Goal: Information Seeking & Learning: Compare options

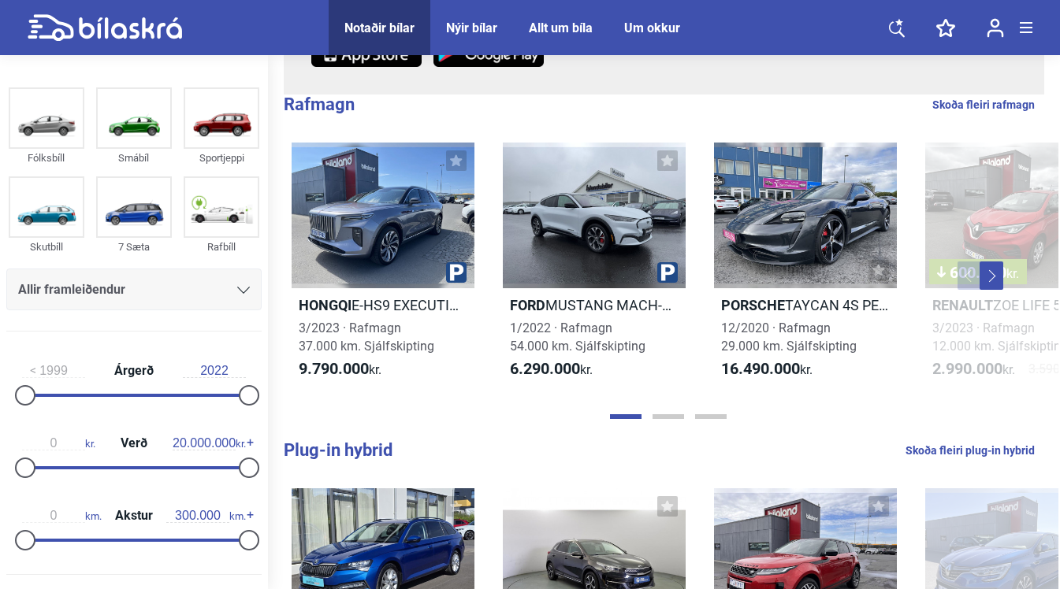
scroll to position [316, 0]
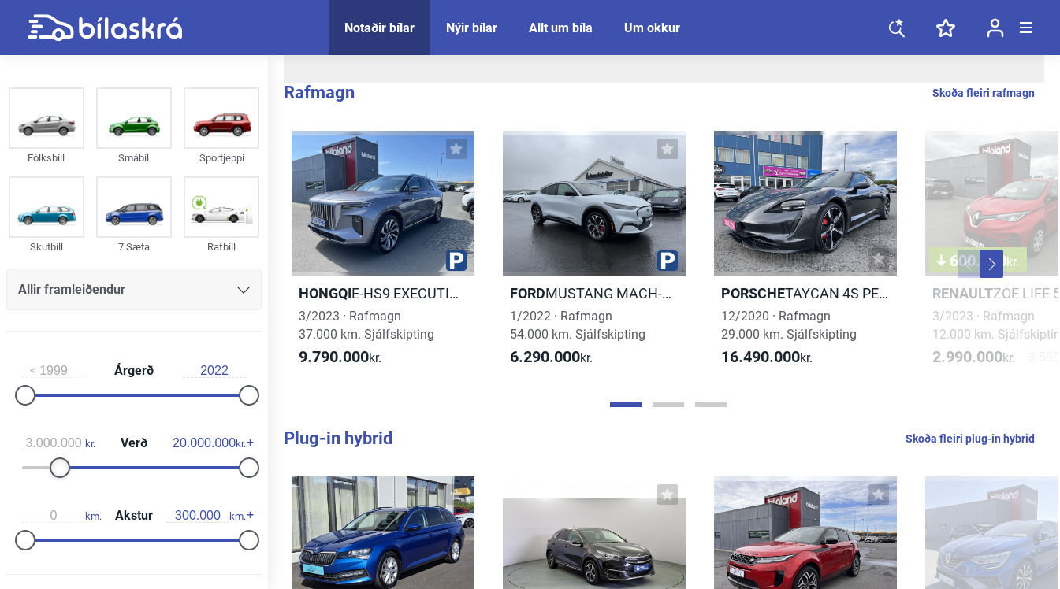
type input "2.900.000"
drag, startPoint x: 26, startPoint y: 468, endPoint x: 58, endPoint y: 472, distance: 31.8
click at [58, 472] on div at bounding box center [57, 468] width 20 height 20
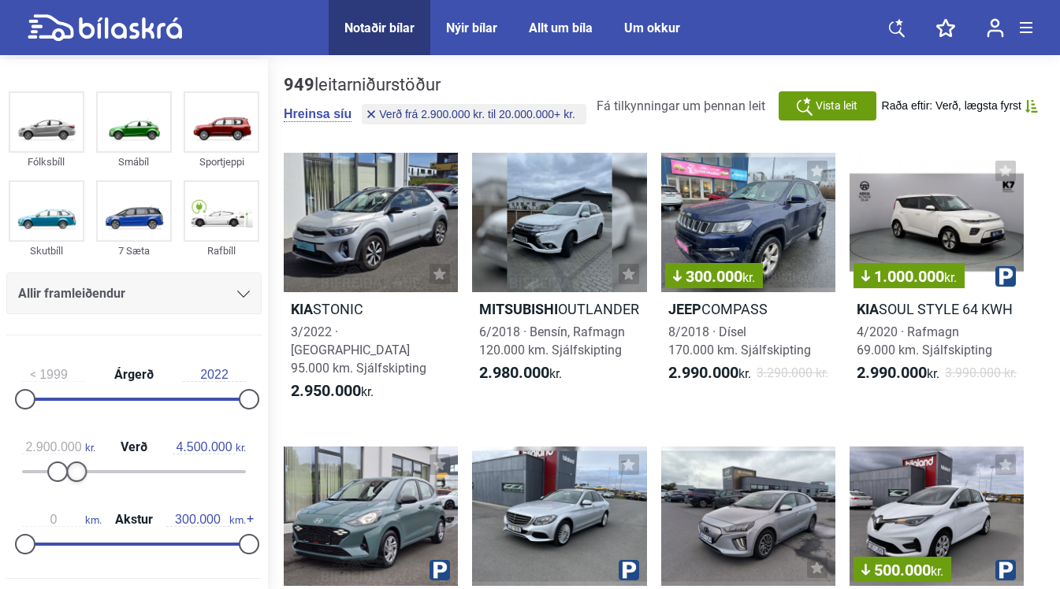
type input "4.400.000"
drag, startPoint x: 246, startPoint y: 475, endPoint x: 76, endPoint y: 465, distance: 170.5
click at [76, 465] on div at bounding box center [74, 472] width 20 height 20
type input "2020"
drag, startPoint x: 18, startPoint y: 399, endPoint x: 214, endPoint y: 404, distance: 195.5
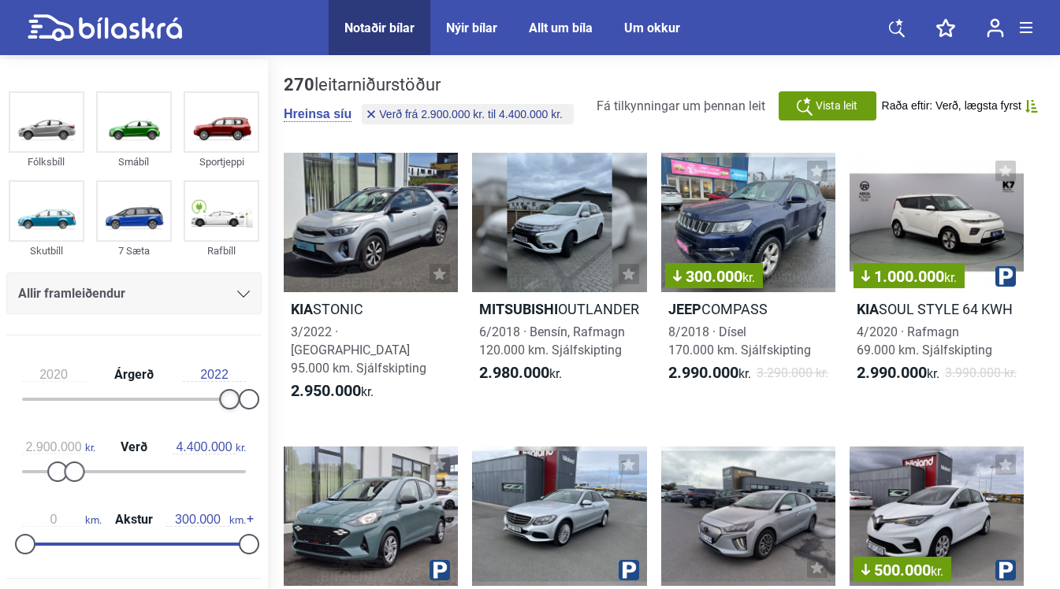
click at [214, 404] on div "2020 Árgerð 2022" at bounding box center [133, 384] width 255 height 73
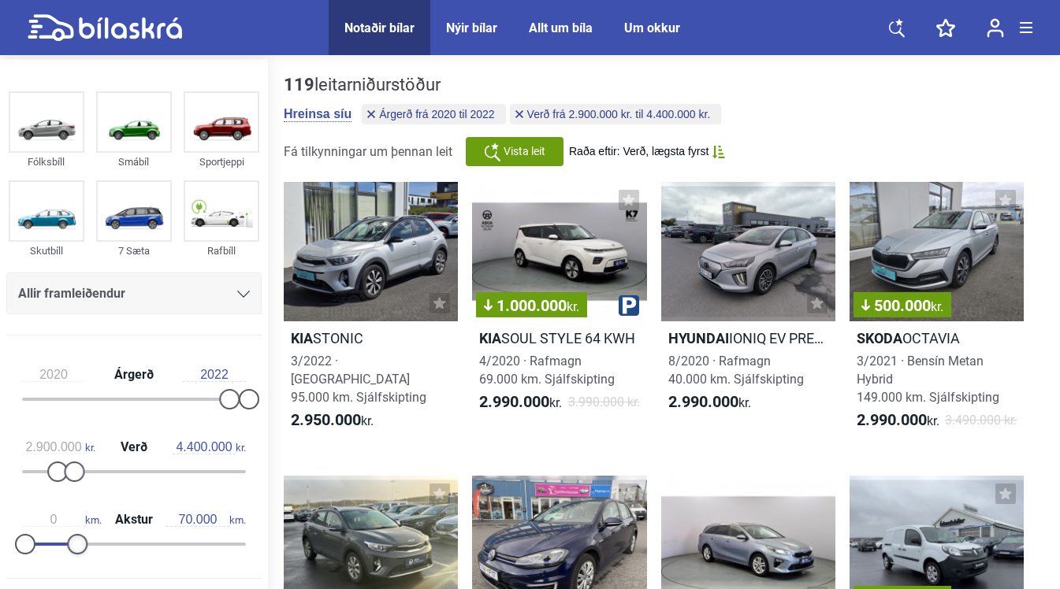
type input "80.000"
drag, startPoint x: 246, startPoint y: 545, endPoint x: 87, endPoint y: 547, distance: 159.2
click at [87, 547] on div at bounding box center [85, 544] width 20 height 20
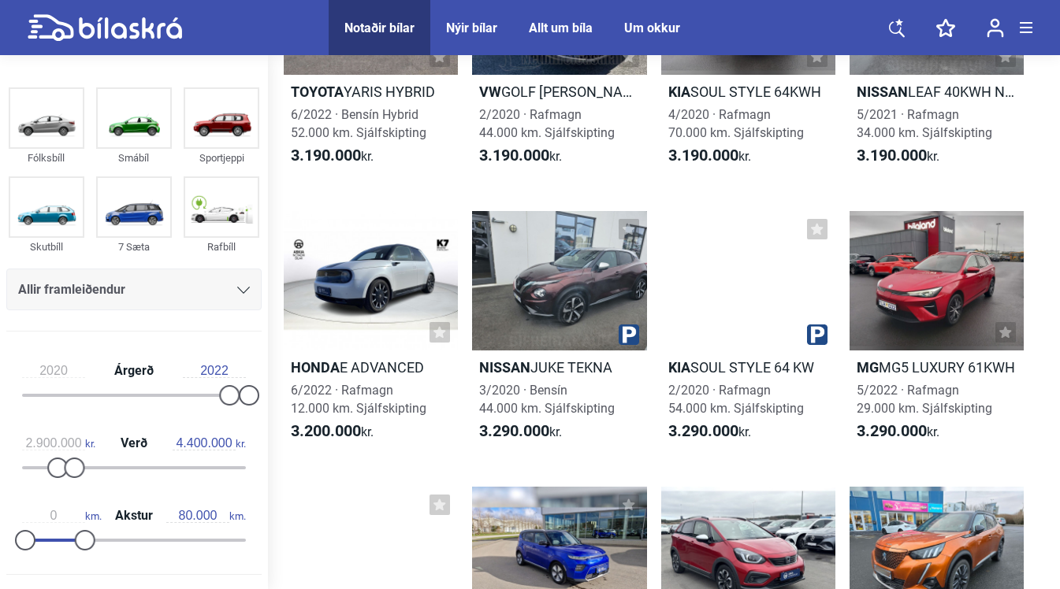
scroll to position [809, 0]
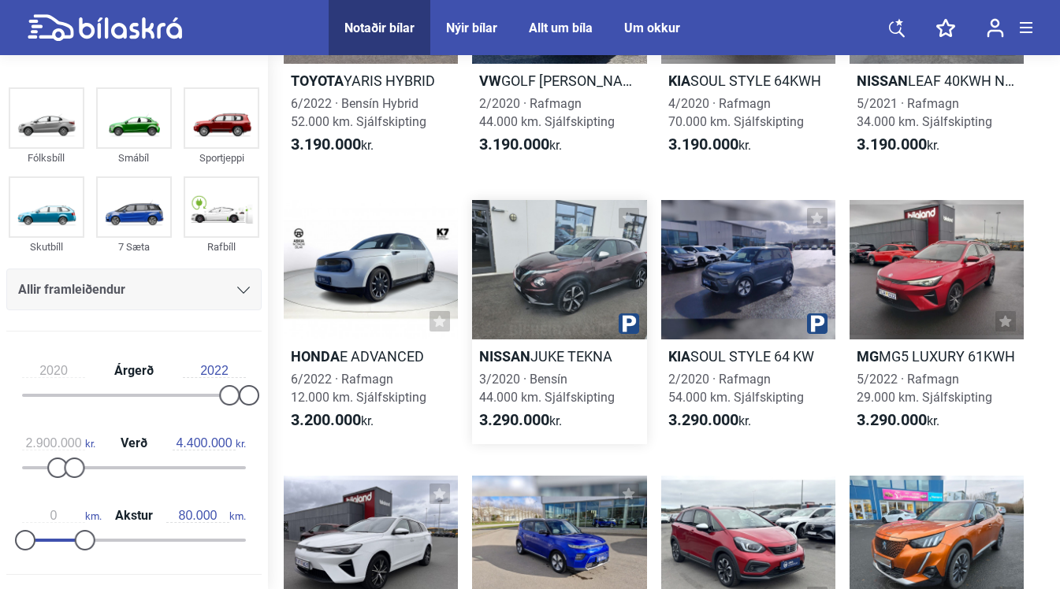
click at [530, 301] on div at bounding box center [559, 269] width 174 height 139
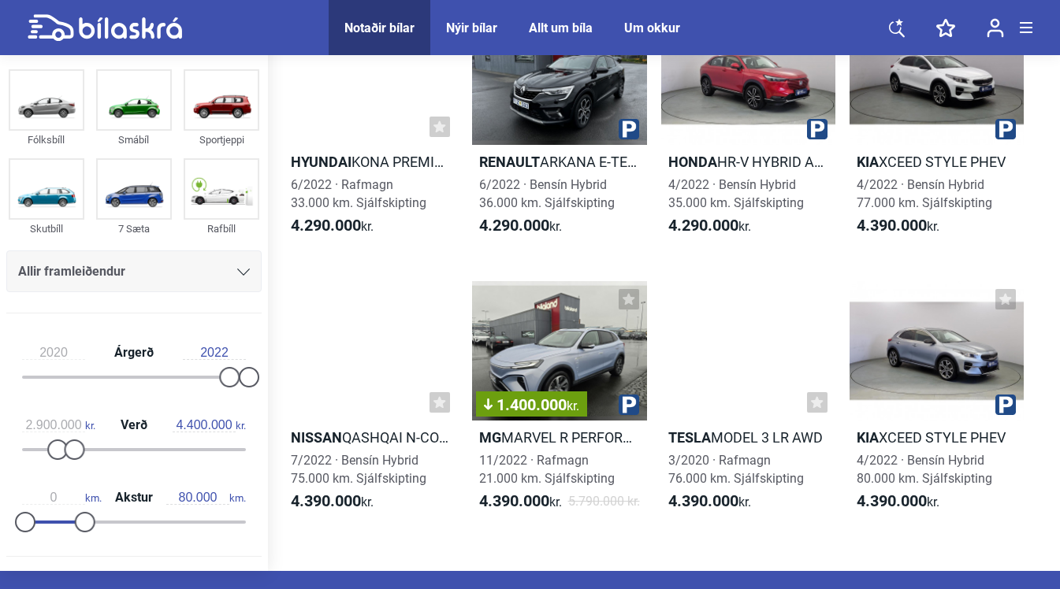
scroll to position [5701, 0]
